Goal: Browse casually

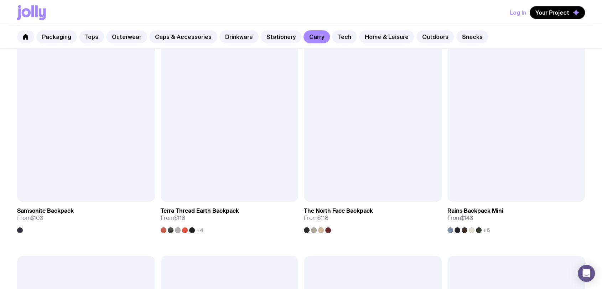
scroll to position [809, 0]
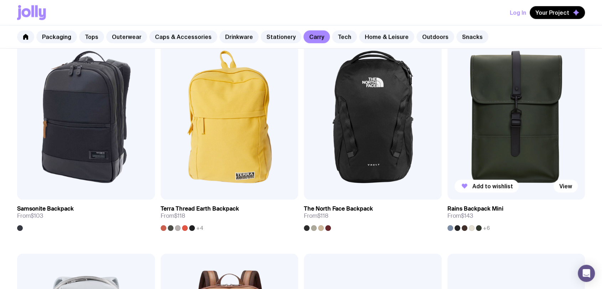
click at [508, 127] on img at bounding box center [516, 116] width 138 height 165
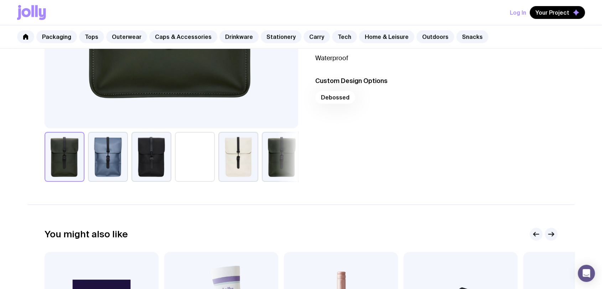
scroll to position [239, 0]
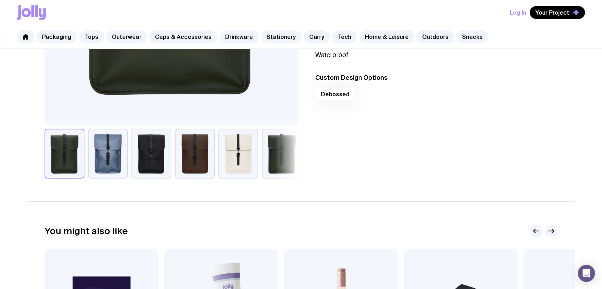
click at [134, 164] on button "button" at bounding box center [151, 154] width 40 height 50
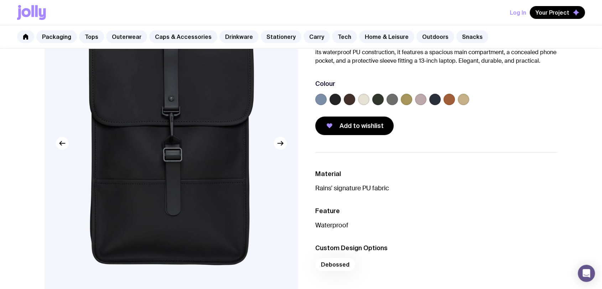
scroll to position [0, 0]
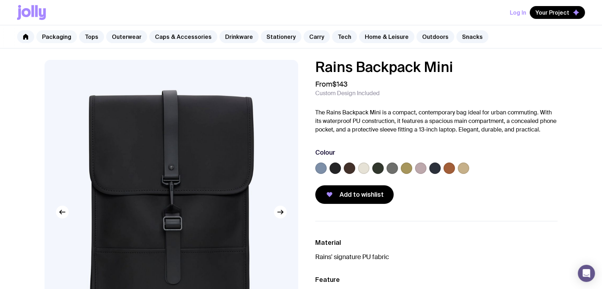
click at [49, 38] on link "Packaging" at bounding box center [56, 36] width 41 height 13
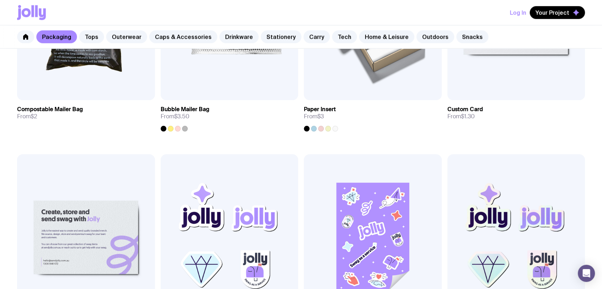
scroll to position [854, 0]
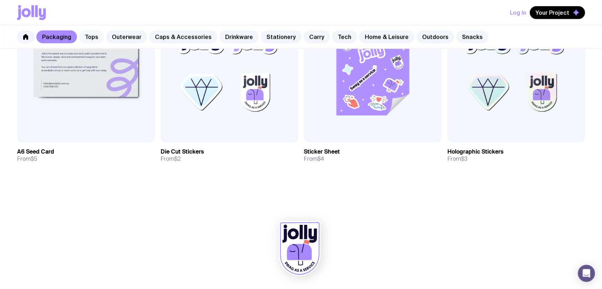
click at [93, 37] on link "Tops" at bounding box center [91, 36] width 25 height 13
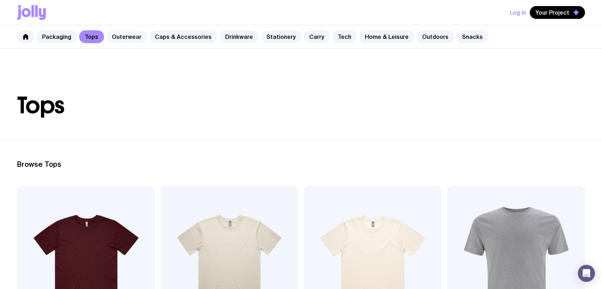
click at [120, 39] on link "Outerwear" at bounding box center [126, 36] width 41 height 13
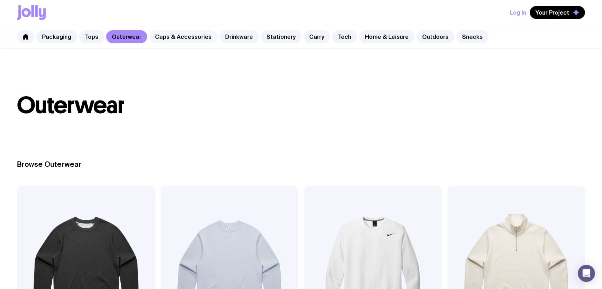
click at [171, 40] on link "Caps & Accessories" at bounding box center [183, 36] width 68 height 13
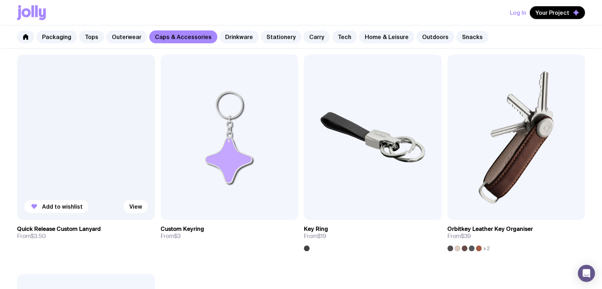
scroll to position [1226, 0]
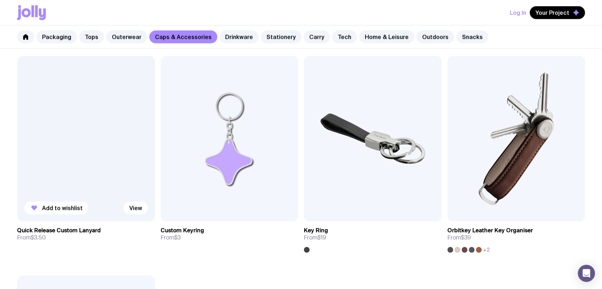
click at [89, 146] on div at bounding box center [86, 138] width 138 height 165
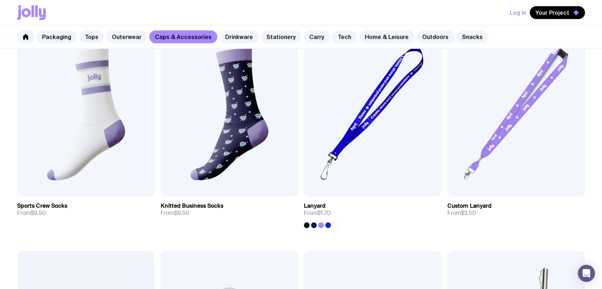
scroll to position [1010, 0]
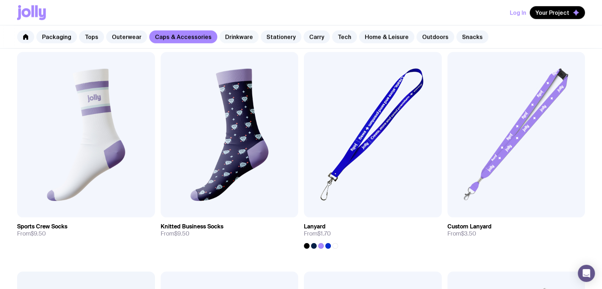
click at [225, 38] on link "Drinkware" at bounding box center [238, 36] width 39 height 13
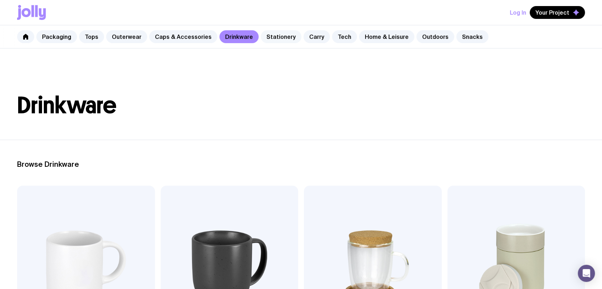
click at [276, 35] on link "Stationery" at bounding box center [281, 36] width 41 height 13
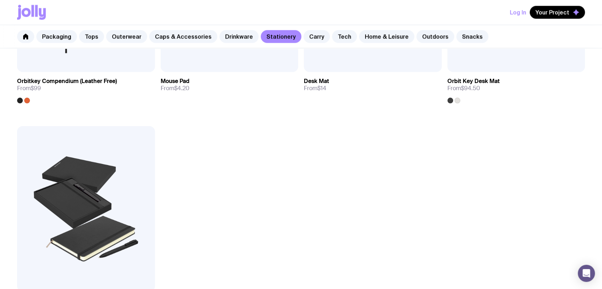
scroll to position [1374, 0]
click at [303, 35] on link "Carry" at bounding box center [316, 36] width 26 height 13
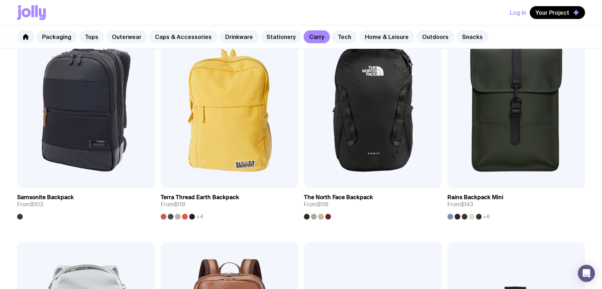
scroll to position [819, 0]
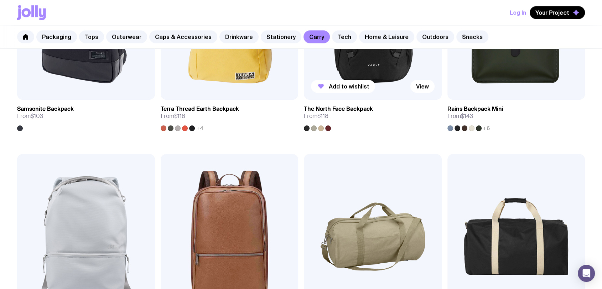
scroll to position [903, 0]
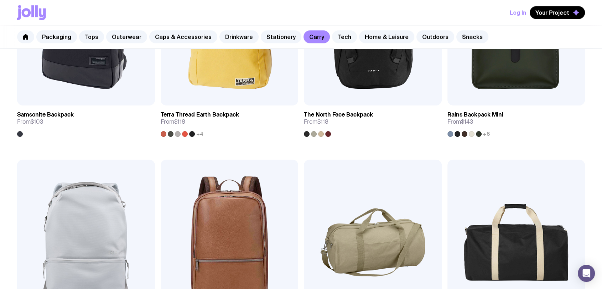
click at [332, 40] on link "Tech" at bounding box center [344, 36] width 25 height 13
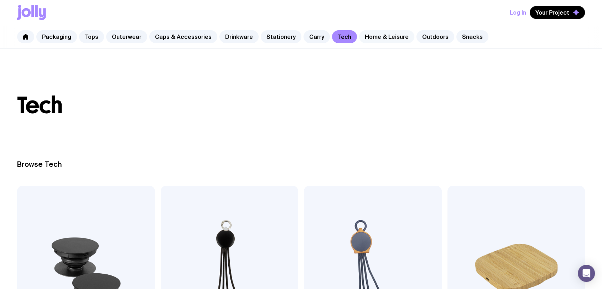
click at [374, 38] on link "Home & Leisure" at bounding box center [386, 36] width 55 height 13
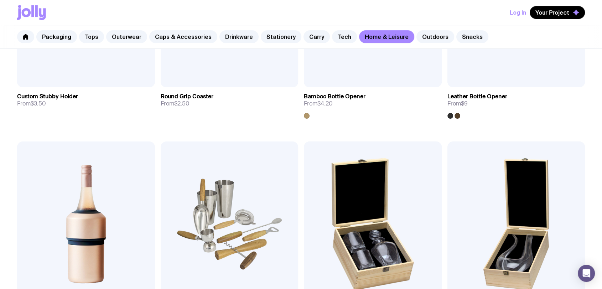
scroll to position [364, 0]
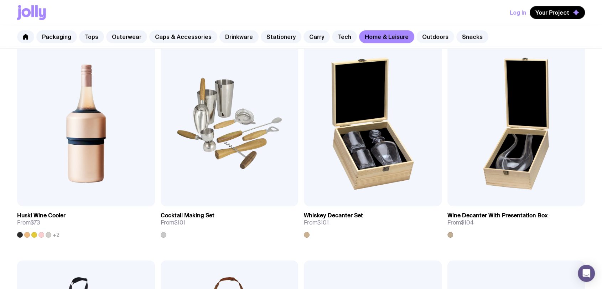
click at [418, 37] on link "Outdoors" at bounding box center [435, 36] width 38 height 13
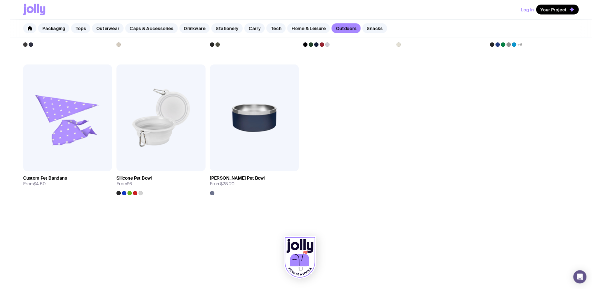
scroll to position [679, 0]
